Goal: Task Accomplishment & Management: Manage account settings

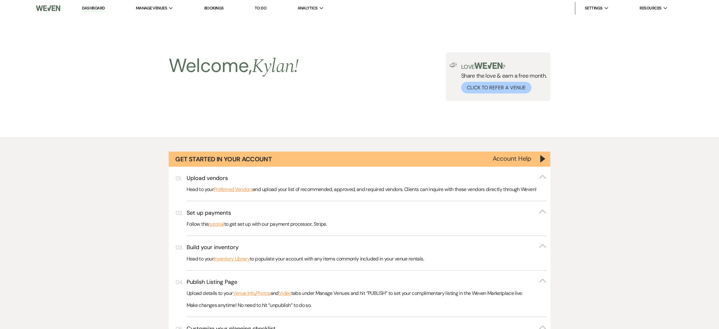
scroll to position [472, 0]
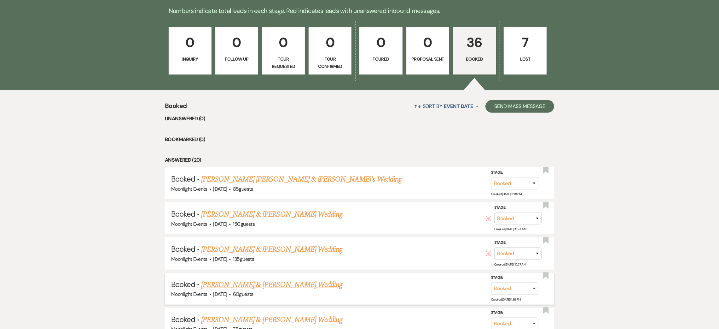
click at [237, 282] on link "[PERSON_NAME] & [PERSON_NAME] Wedding" at bounding box center [271, 284] width 141 height 11
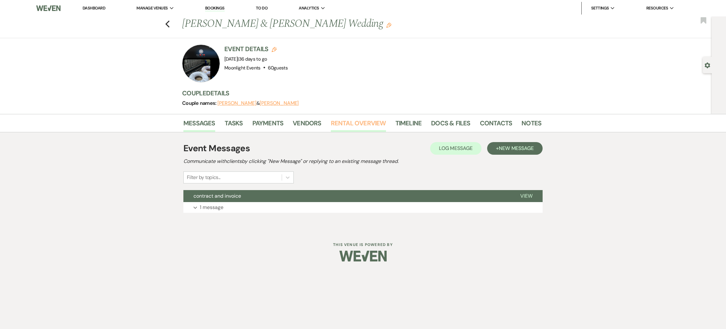
click at [353, 119] on link "Rental Overview" at bounding box center [358, 125] width 55 height 14
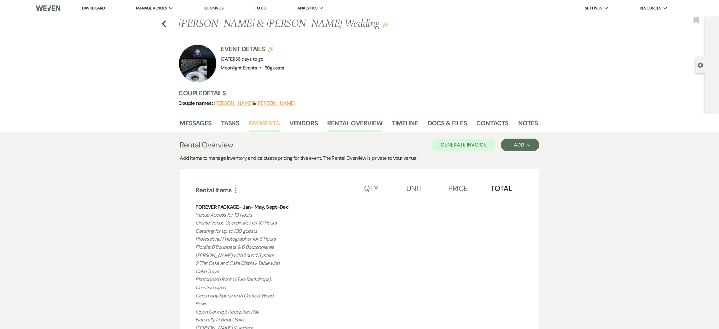
click at [263, 120] on link "Payments" at bounding box center [264, 125] width 31 height 14
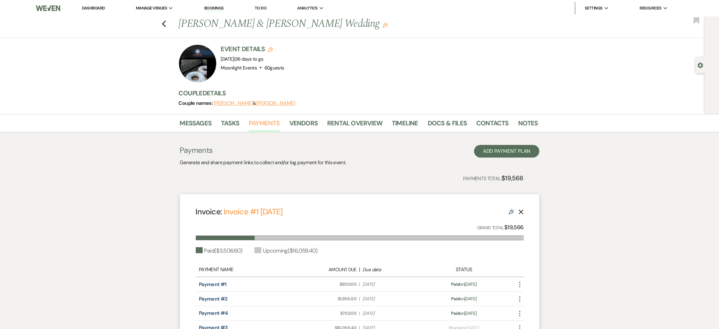
scroll to position [47, 0]
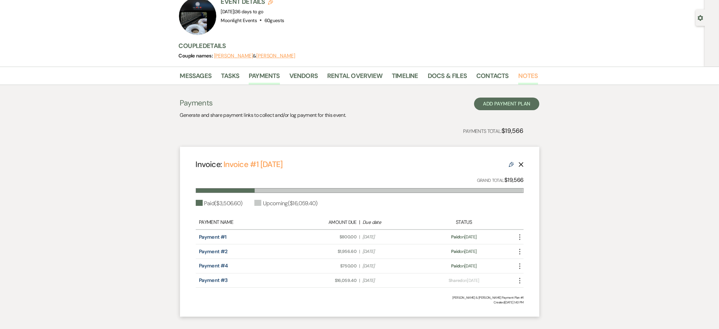
click at [527, 79] on link "Notes" at bounding box center [528, 78] width 20 height 14
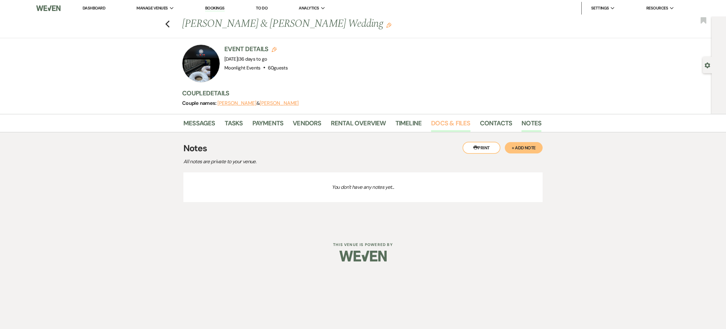
click at [440, 124] on link "Docs & Files" at bounding box center [450, 125] width 39 height 14
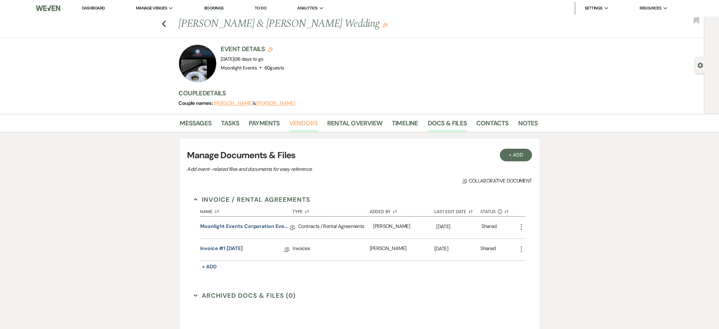
click at [300, 121] on link "Vendors" at bounding box center [303, 125] width 28 height 14
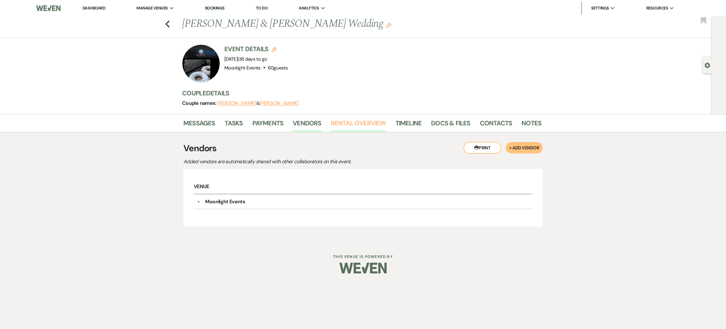
click at [372, 124] on link "Rental Overview" at bounding box center [358, 125] width 55 height 14
